Goal: Task Accomplishment & Management: Use online tool/utility

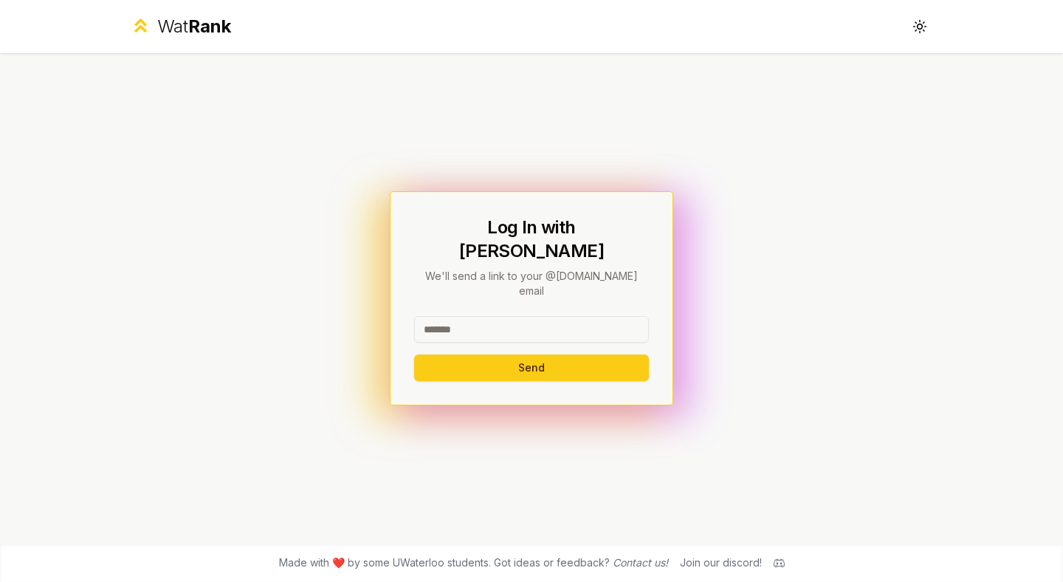
click at [462, 323] on input at bounding box center [531, 329] width 235 height 27
type input "*******"
click at [445, 354] on button "Send" at bounding box center [531, 367] width 235 height 27
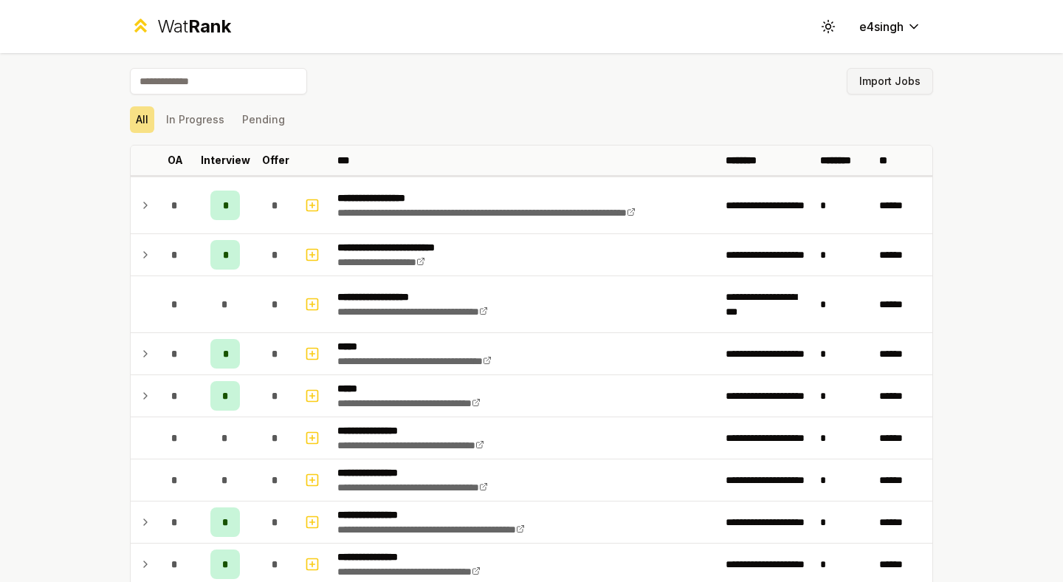
click at [895, 84] on button "Import Jobs" at bounding box center [890, 81] width 86 height 27
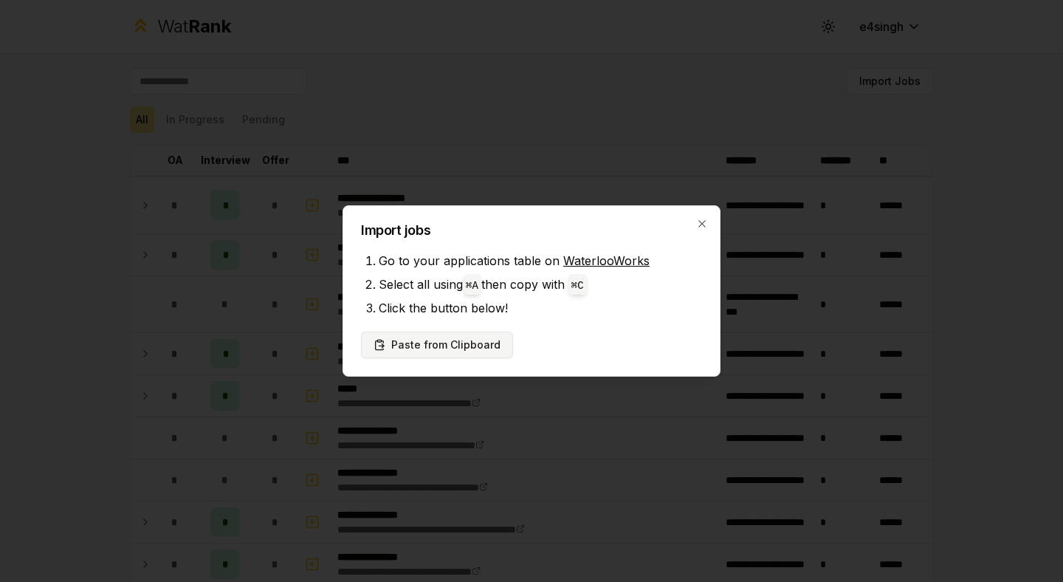
click at [467, 345] on button "Paste from Clipboard" at bounding box center [437, 345] width 152 height 27
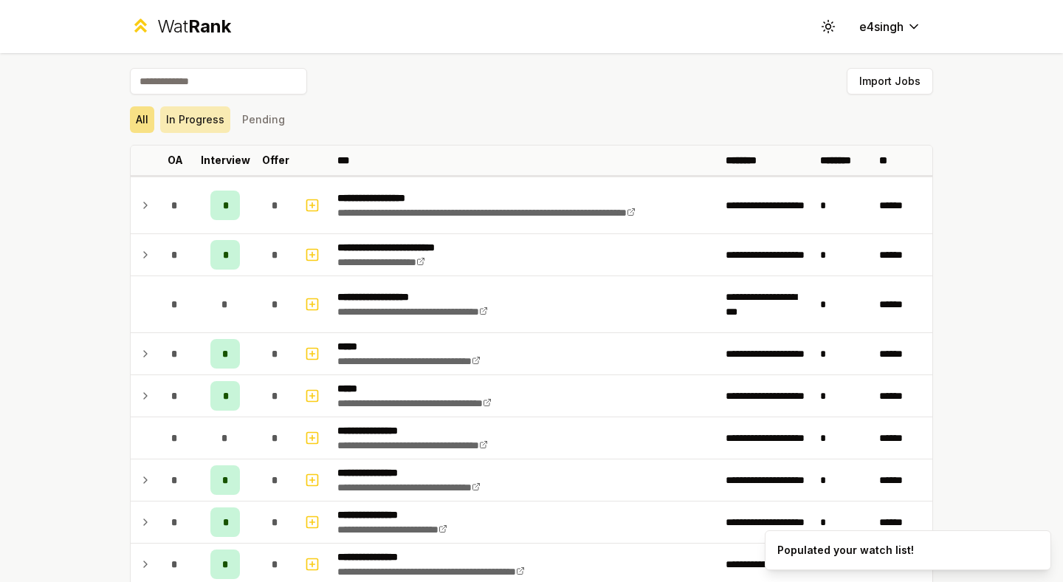
click at [195, 117] on button "In Progress" at bounding box center [195, 119] width 70 height 27
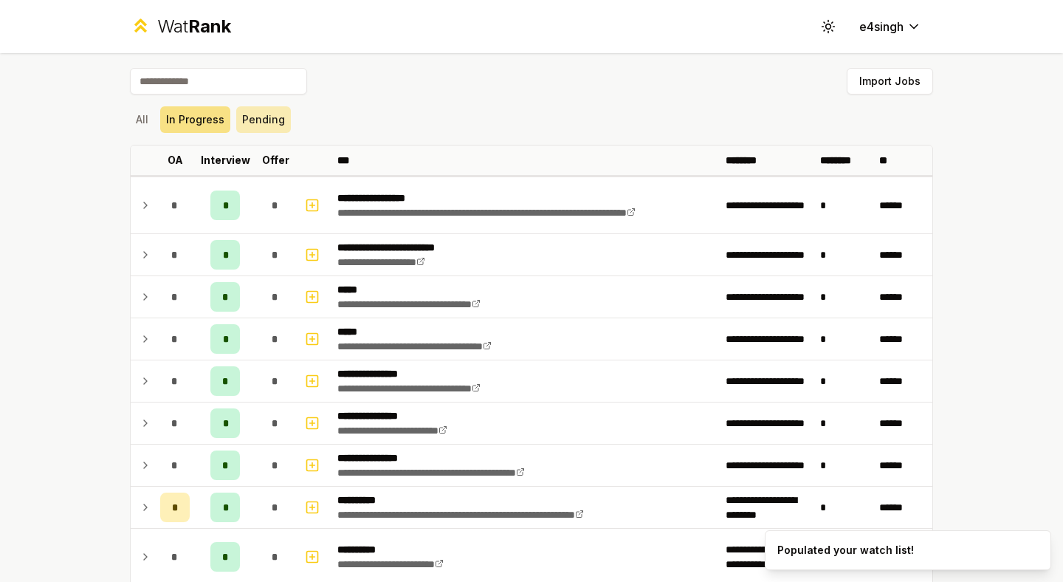
click at [253, 128] on button "Pending" at bounding box center [263, 119] width 55 height 27
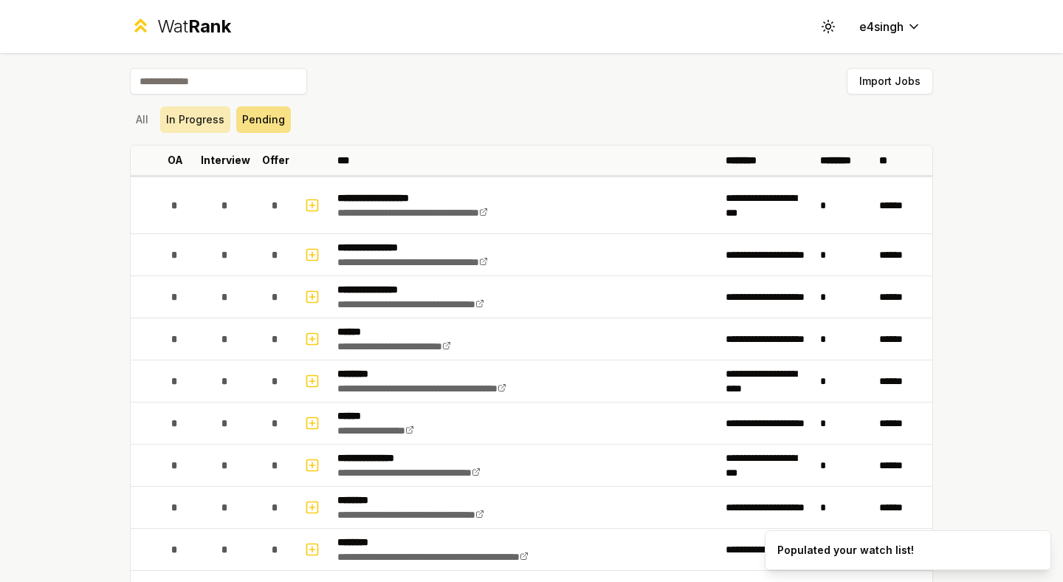
click at [195, 121] on button "In Progress" at bounding box center [195, 119] width 70 height 27
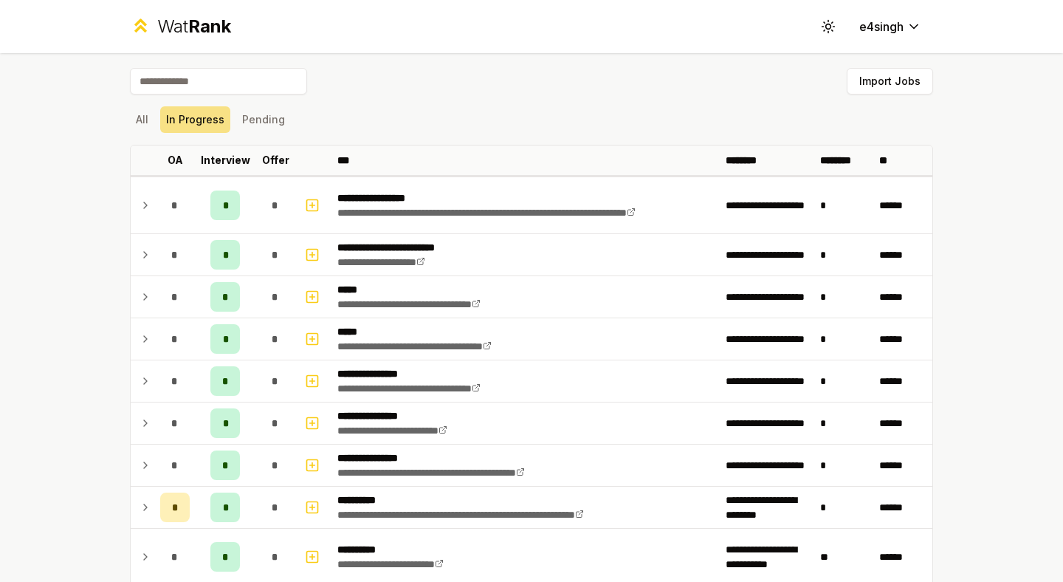
click at [155, 123] on div "All In Progress Pending" at bounding box center [531, 119] width 803 height 27
click at [147, 123] on button "All" at bounding box center [142, 119] width 24 height 27
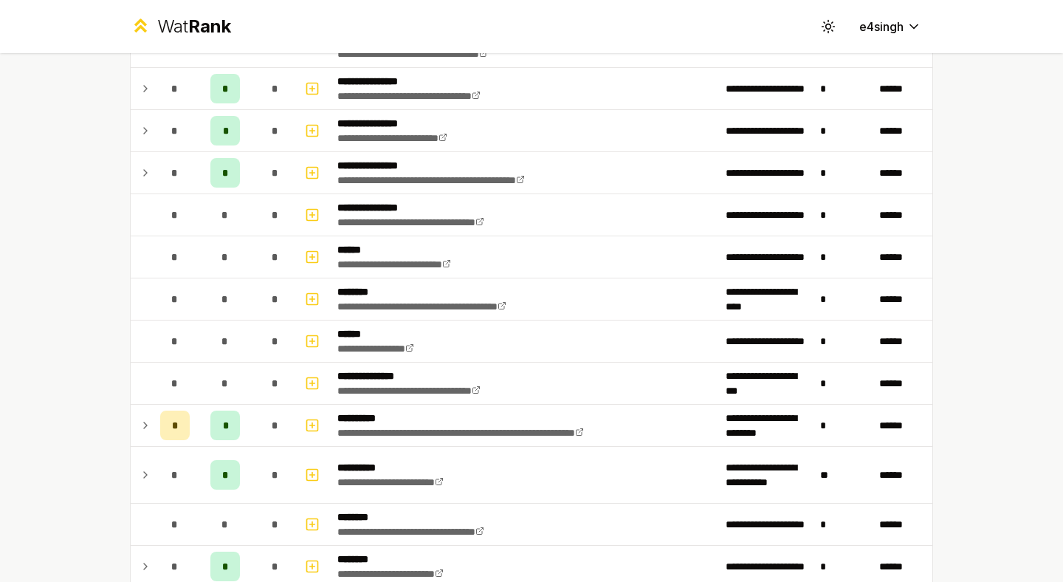
scroll to position [393, 0]
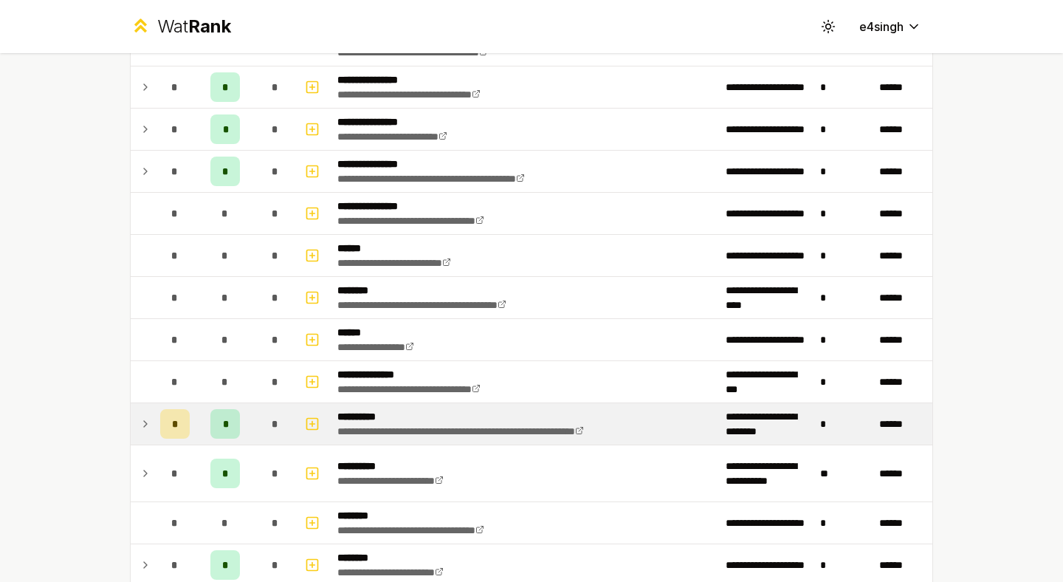
click at [140, 422] on icon at bounding box center [146, 424] width 12 height 18
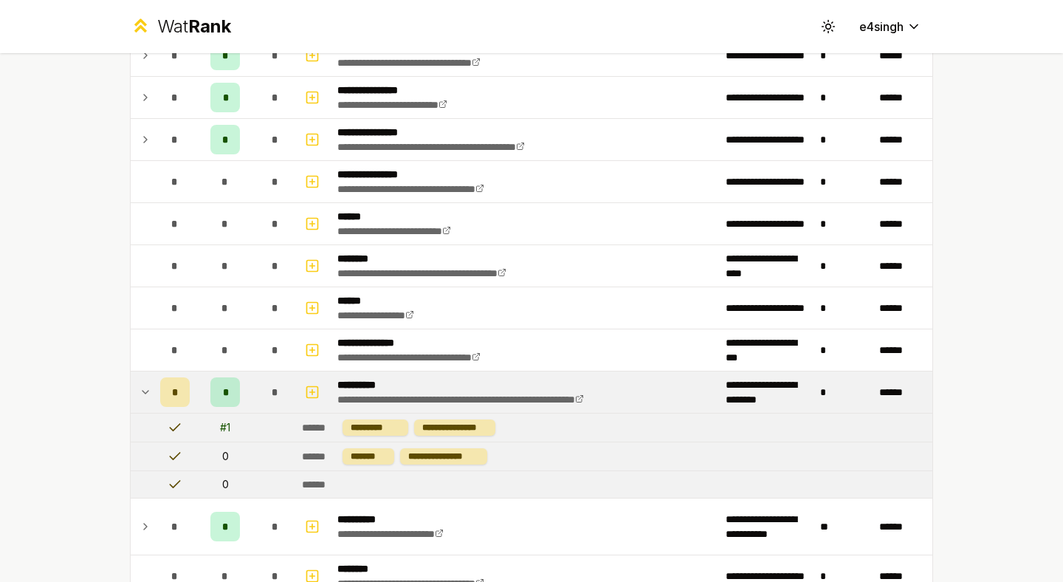
scroll to position [500, 0]
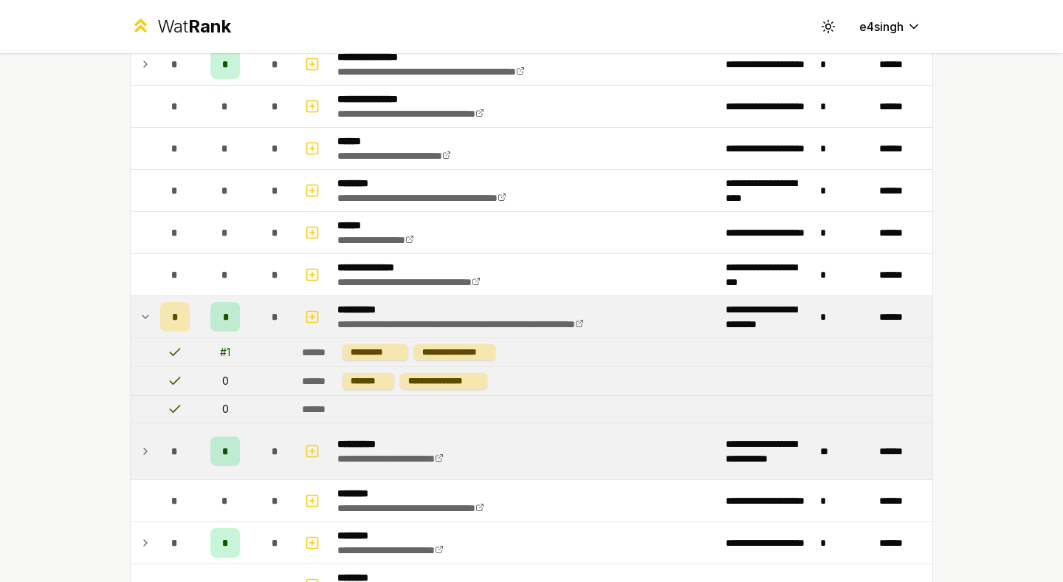
click at [141, 449] on icon at bounding box center [146, 451] width 12 height 18
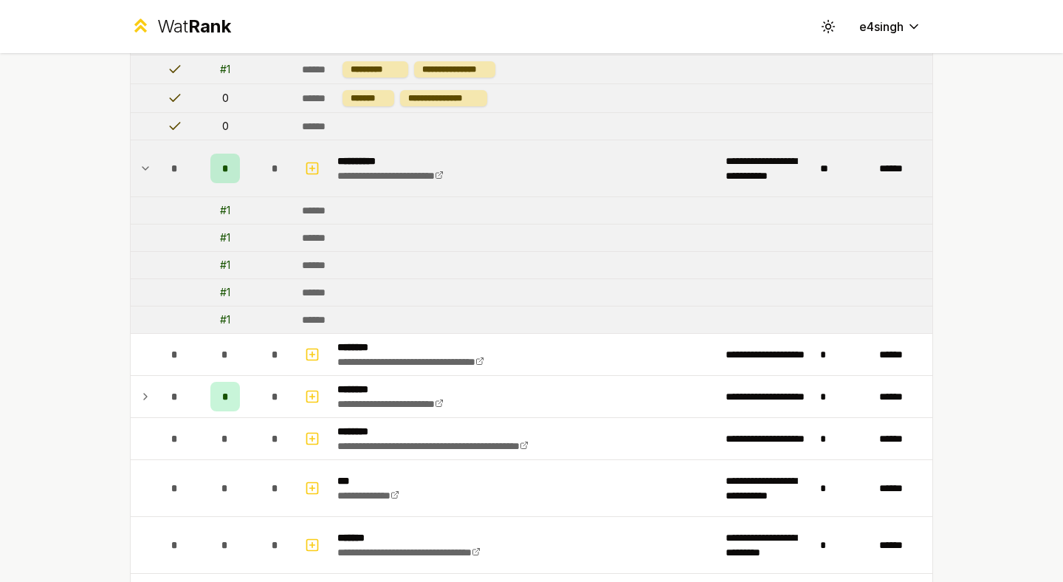
scroll to position [968, 0]
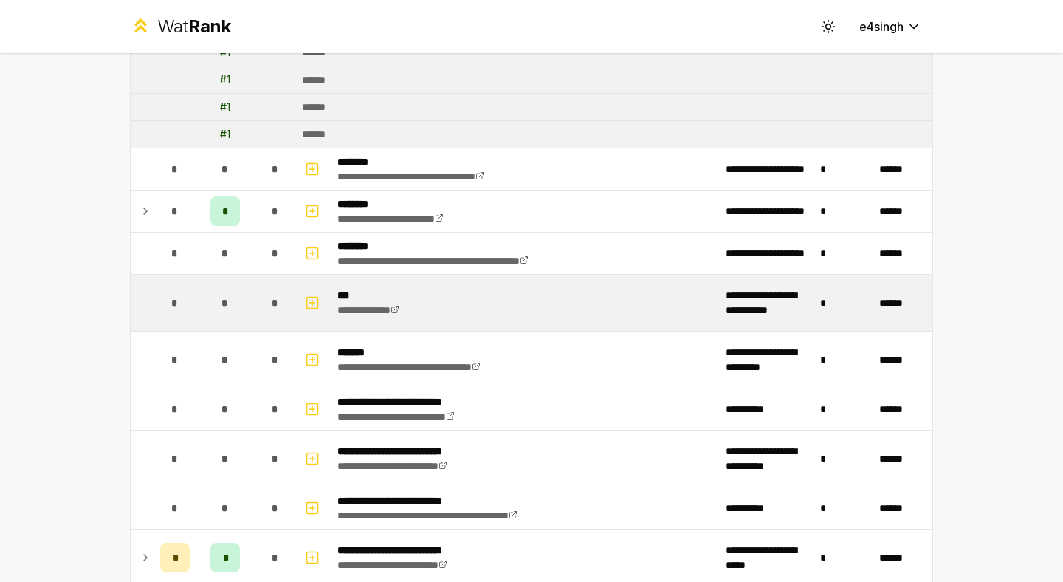
click at [140, 303] on td at bounding box center [143, 303] width 24 height 56
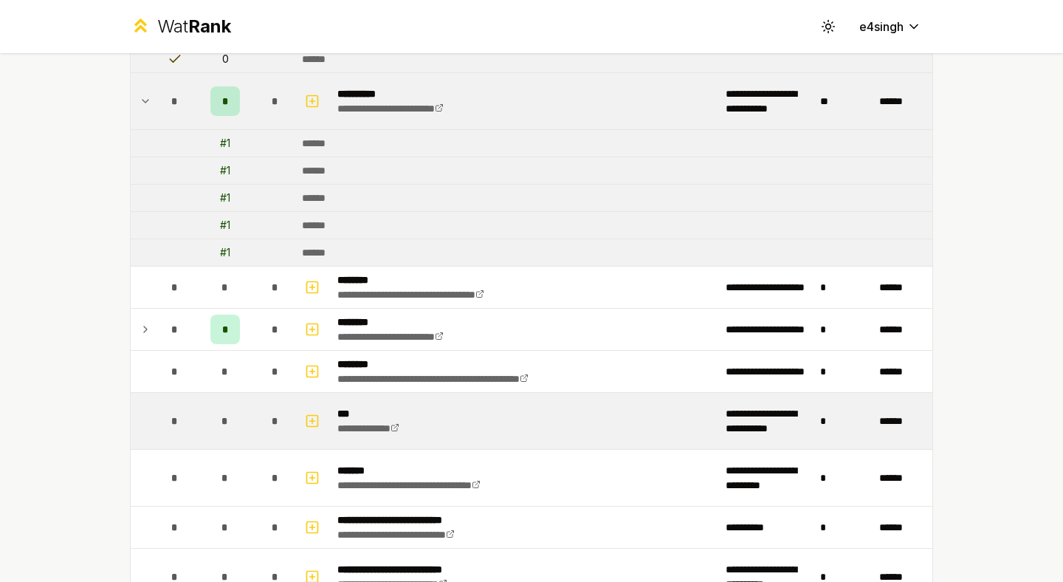
scroll to position [900, 0]
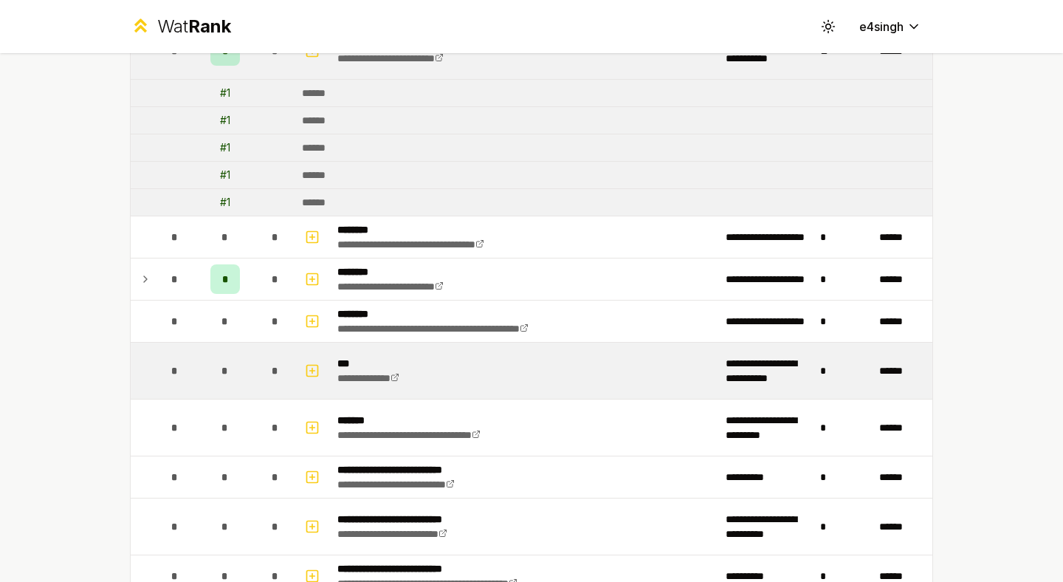
click at [180, 370] on div "*" at bounding box center [175, 371] width 30 height 30
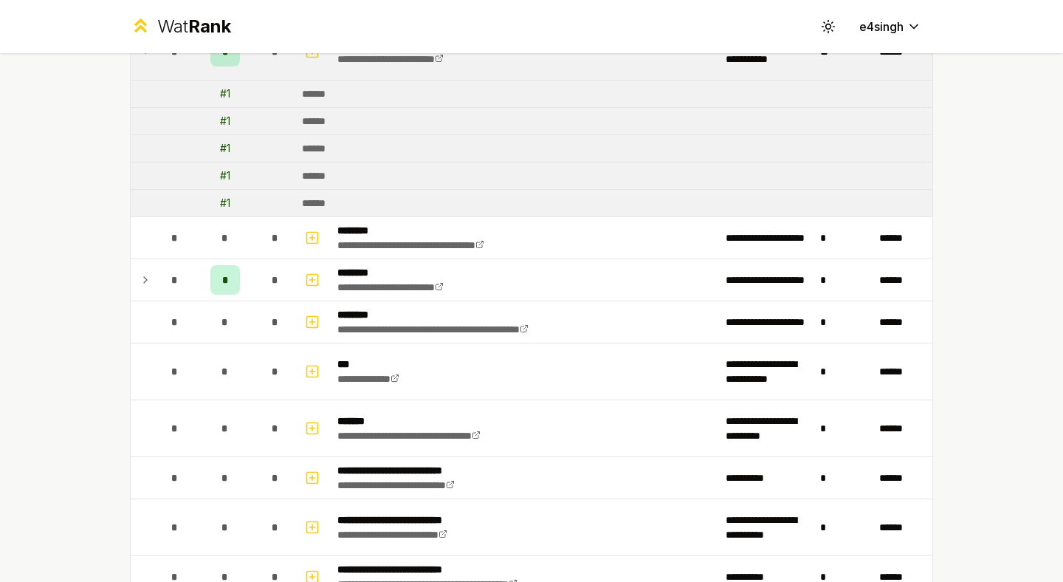
scroll to position [1135, 0]
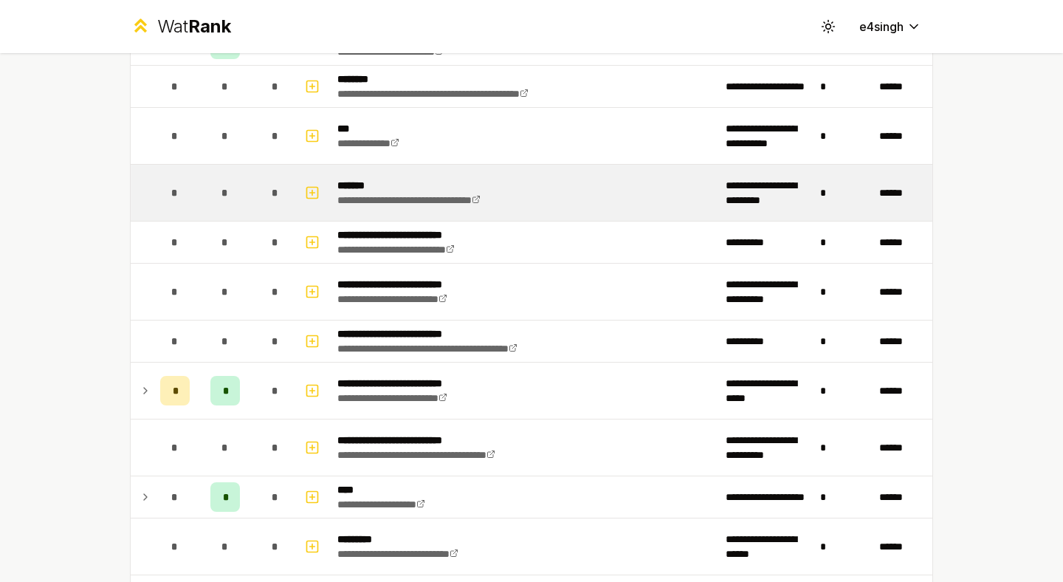
click at [238, 191] on div "*" at bounding box center [225, 193] width 30 height 30
click at [224, 191] on span "*" at bounding box center [225, 192] width 7 height 15
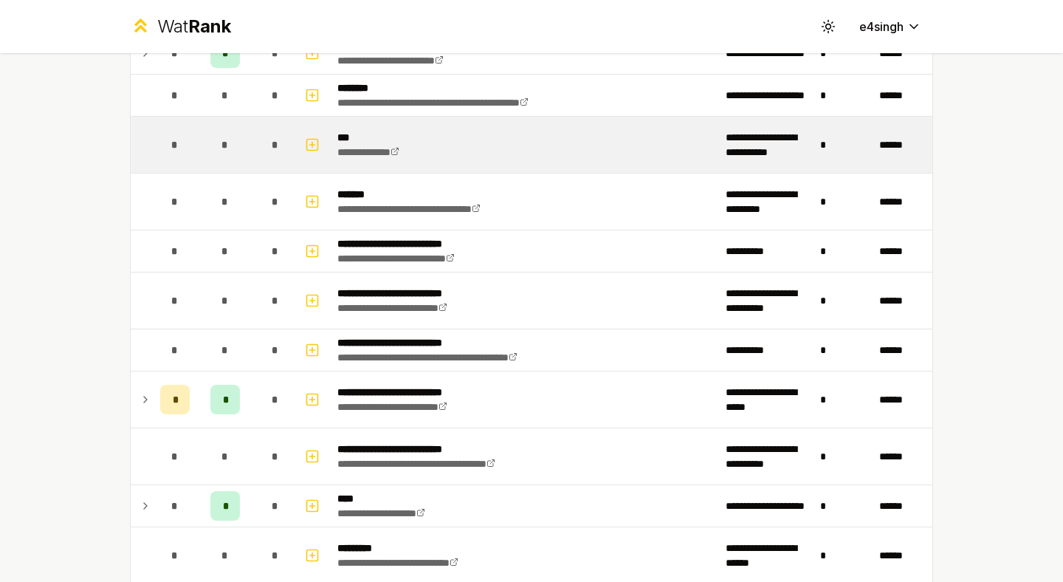
click at [221, 145] on div "*" at bounding box center [225, 145] width 30 height 30
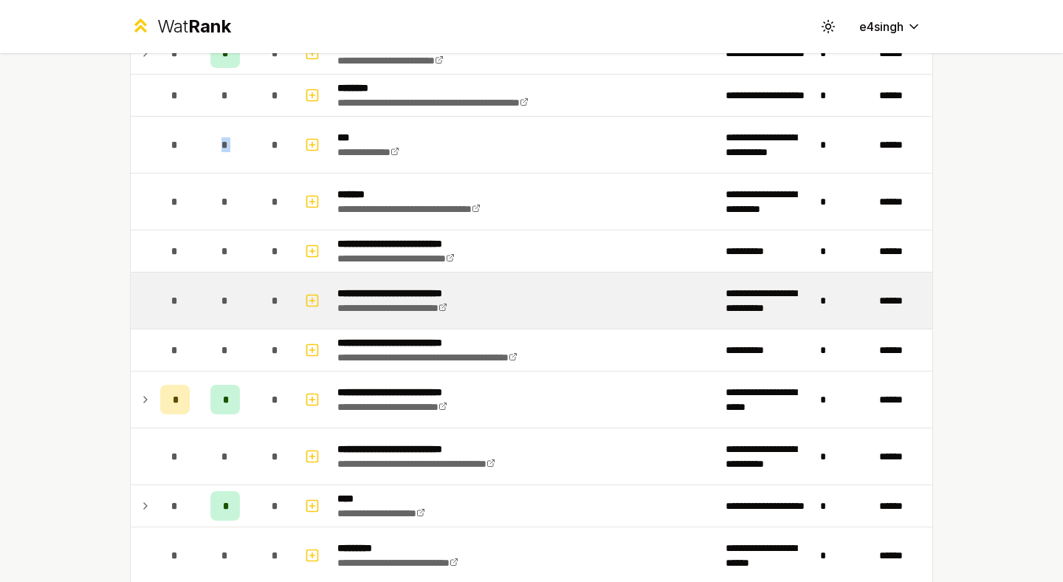
click at [286, 300] on div "*" at bounding box center [276, 301] width 30 height 30
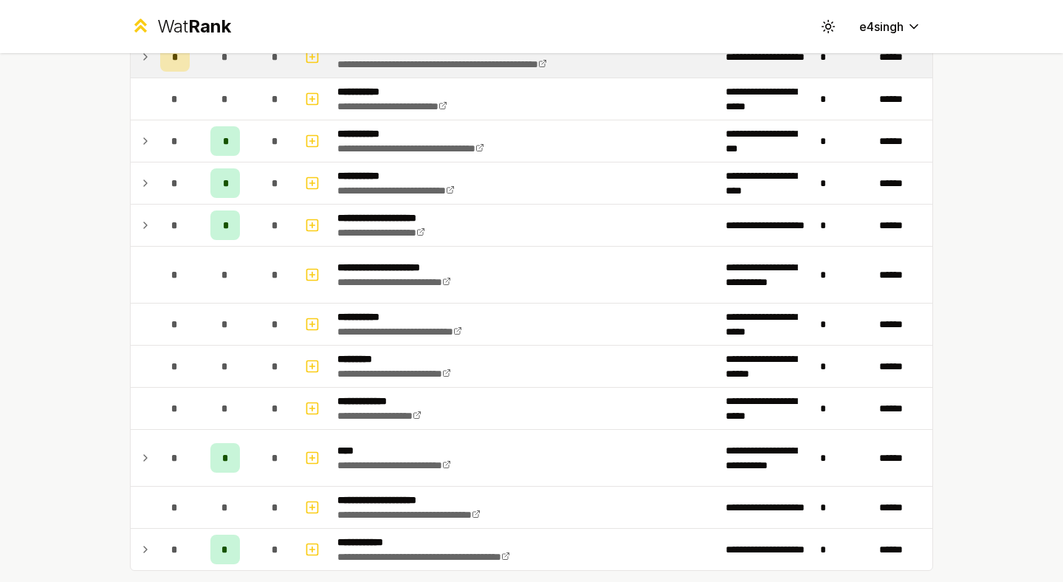
scroll to position [2474, 0]
